Goal: Find contact information: Obtain details needed to contact an individual or organization

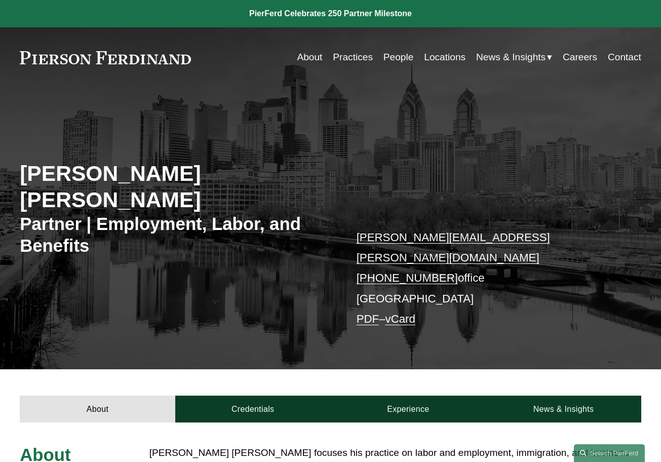
drag, startPoint x: 442, startPoint y: 263, endPoint x: 371, endPoint y: 261, distance: 70.5
click at [371, 261] on p "giovanni.antonucci@pierferd.com +1.412.547.0742 office Philadelphia PDF – vCard" at bounding box center [486, 277] width 259 height 101
copy link "412.547.0742"
click at [260, 369] on div "About Credentials Experience News & Insights" at bounding box center [330, 395] width 661 height 53
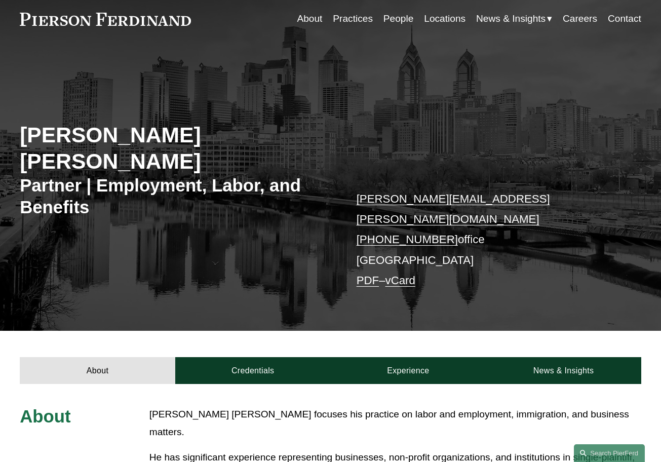
scroll to position [41, 0]
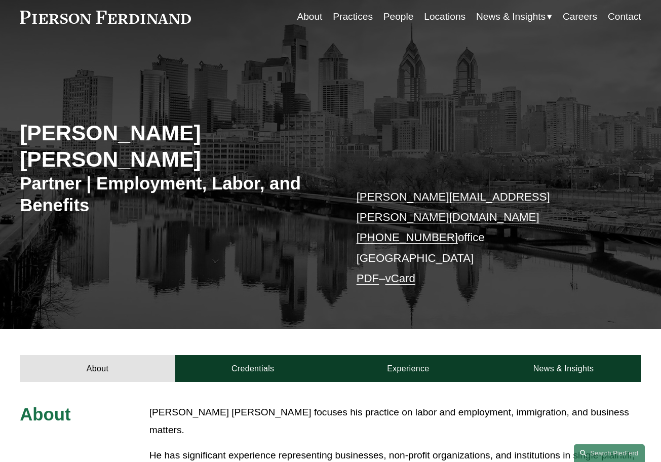
click at [401, 241] on p "giovanni.antonucci@pierferd.com +1.412.547.0742 office Philadelphia PDF – vCard" at bounding box center [486, 237] width 259 height 101
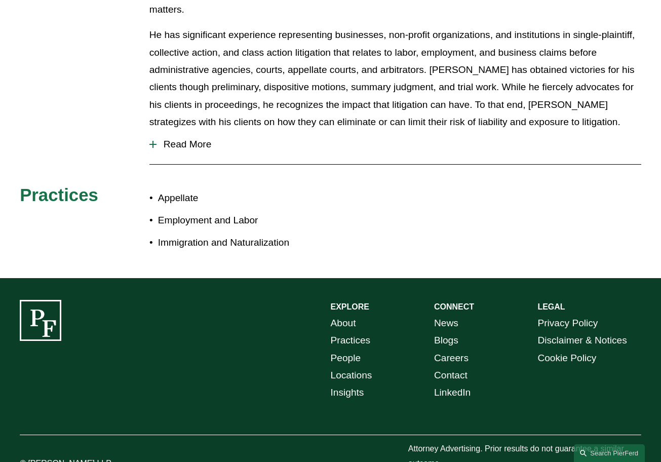
scroll to position [9, 0]
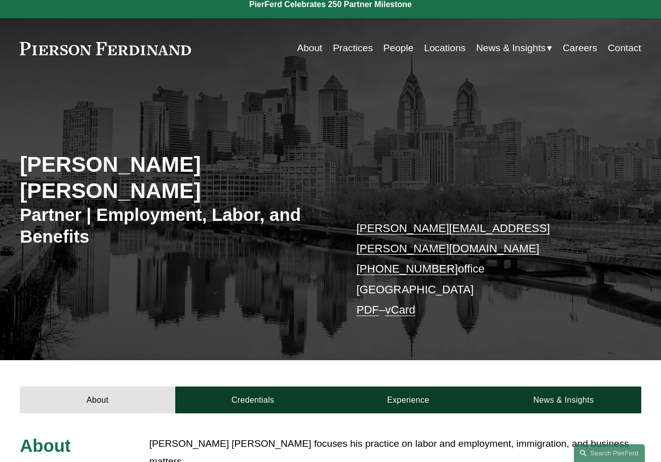
click at [436, 48] on link "Locations" at bounding box center [445, 47] width 42 height 19
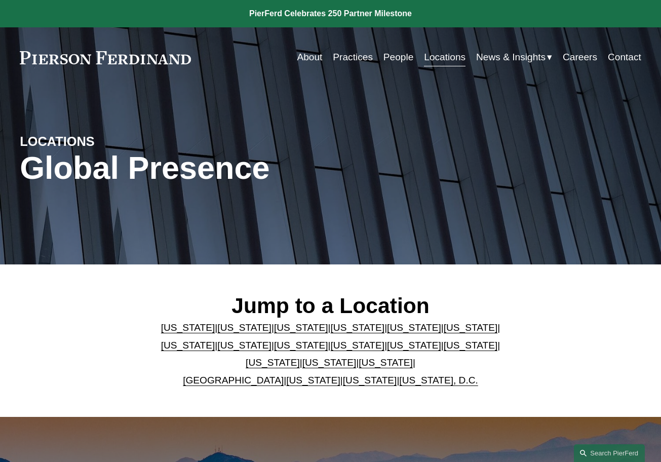
click at [319, 366] on link "[US_STATE]" at bounding box center [329, 362] width 54 height 11
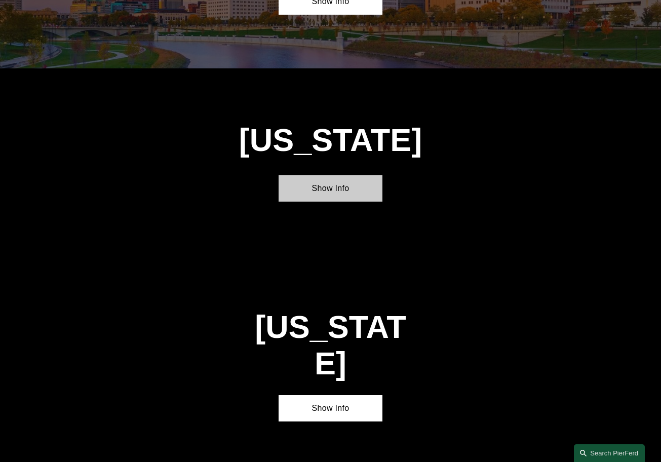
scroll to position [2878, 0]
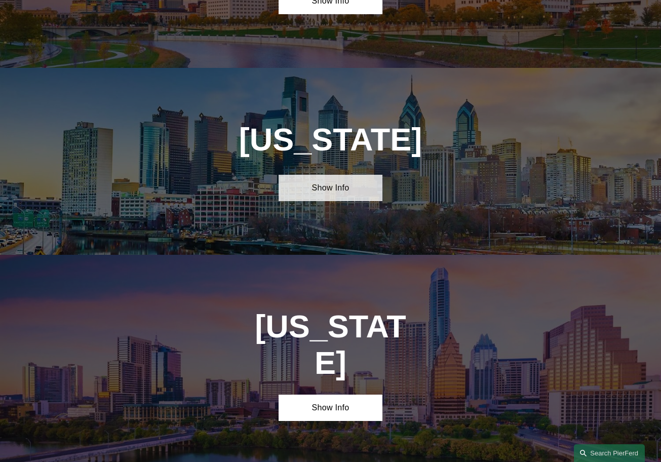
click at [333, 175] on link "Show Info" at bounding box center [330, 188] width 103 height 27
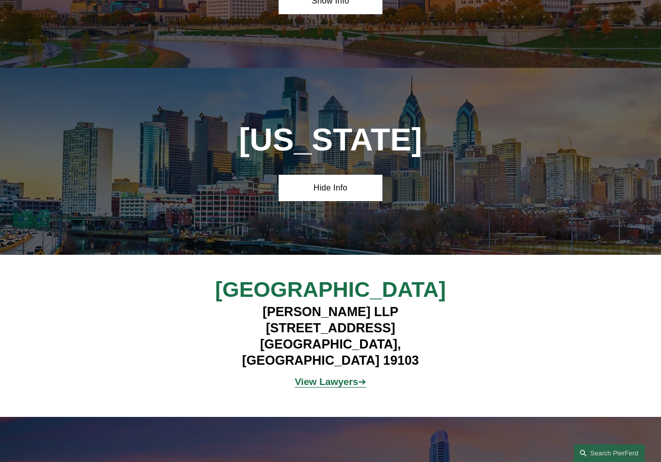
drag, startPoint x: 426, startPoint y: 264, endPoint x: 239, endPoint y: 267, distance: 186.9
click at [240, 303] on h4 "[PERSON_NAME] LLP [STREET_ADDRESS]" at bounding box center [330, 335] width 259 height 65
copy h4 "[STREET_ADDRESS]"
click at [368, 303] on h4 "[PERSON_NAME] LLP [STREET_ADDRESS]" at bounding box center [330, 335] width 259 height 65
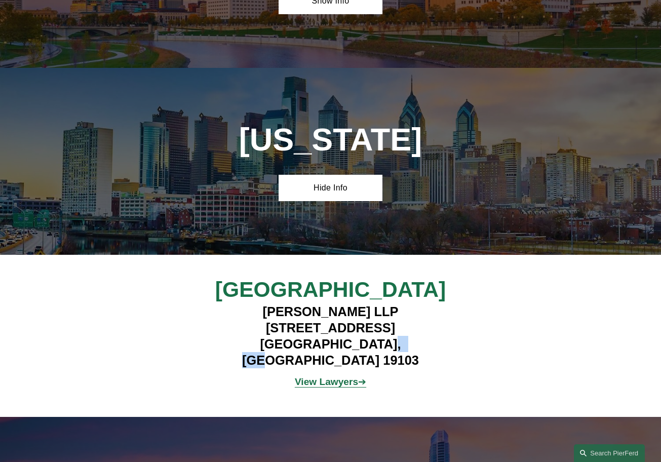
copy h4 "19103"
